Goal: Book appointment/travel/reservation

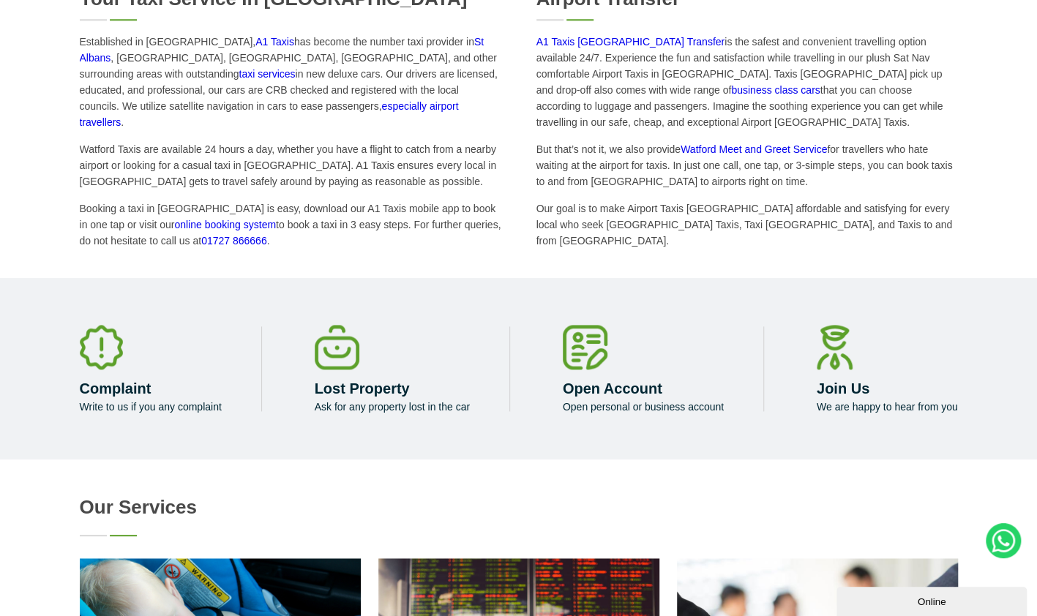
scroll to position [875, 0]
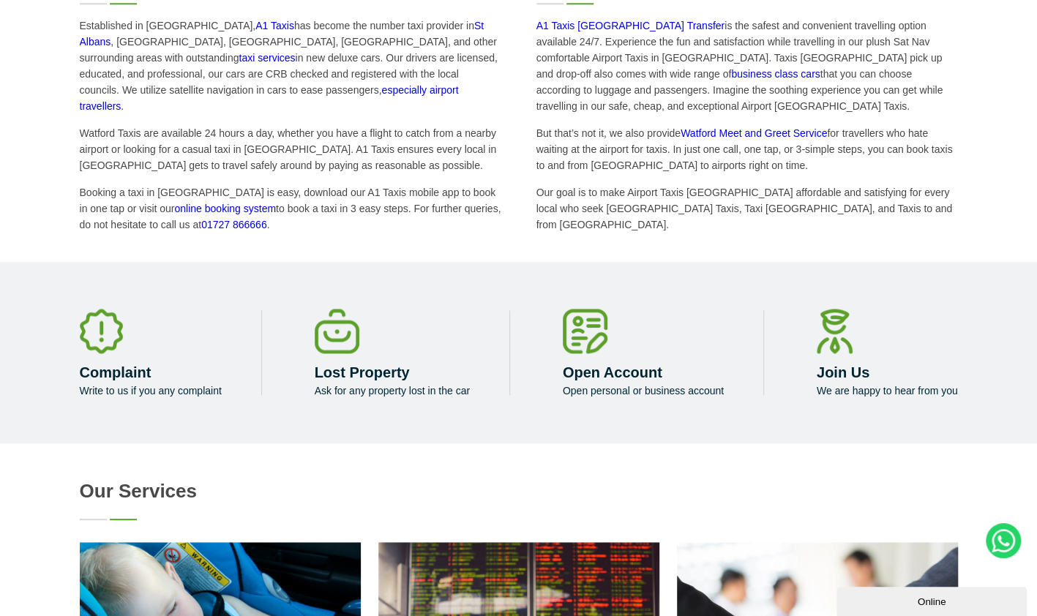
click at [616, 26] on link "A1 Taxis Watford Airport Transfer" at bounding box center [630, 26] width 189 height 12
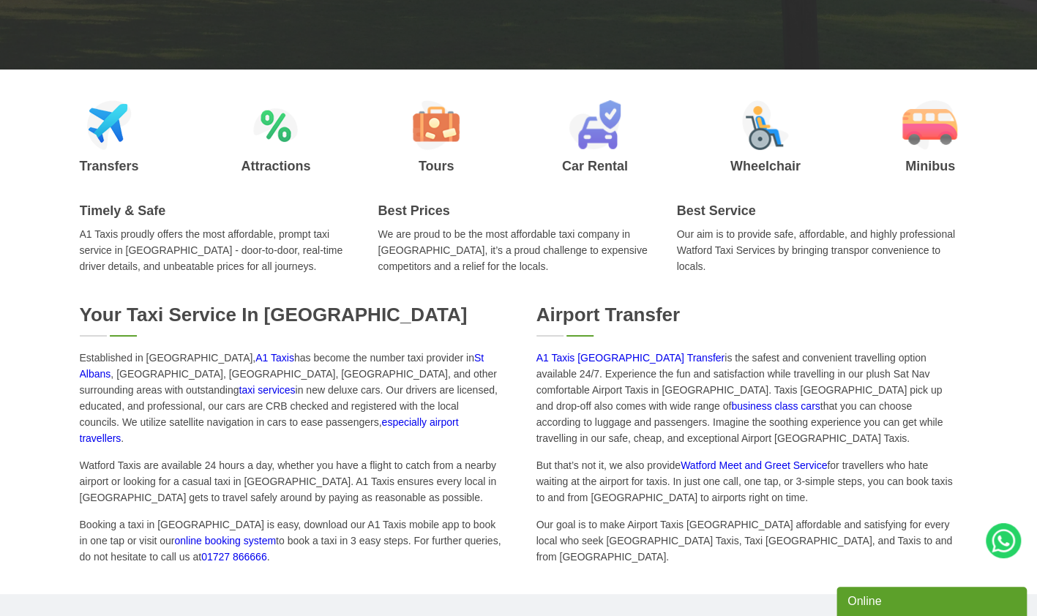
scroll to position [550, 0]
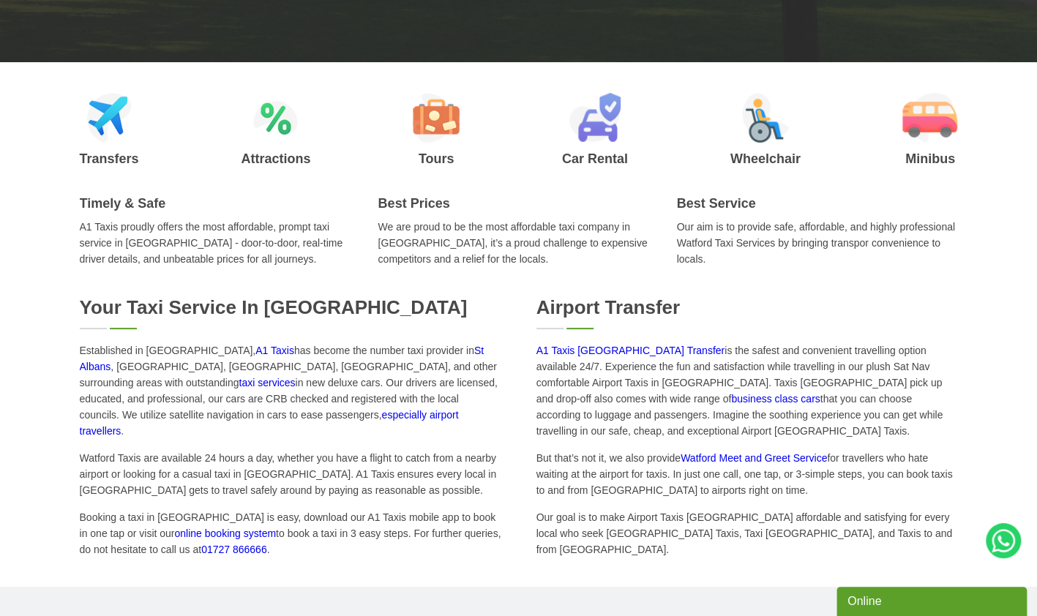
click at [103, 126] on img at bounding box center [109, 118] width 45 height 50
